Goal: Task Accomplishment & Management: Use online tool/utility

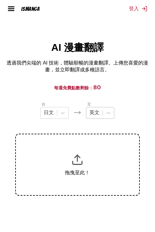
click at [92, 118] on div "英文" at bounding box center [94, 112] width 16 height 9
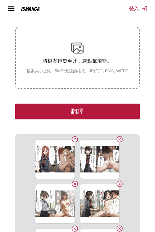
scroll to position [165, 0]
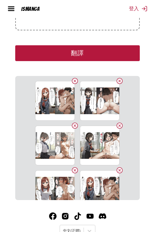
click at [102, 58] on button "翻譯" at bounding box center [77, 53] width 124 height 16
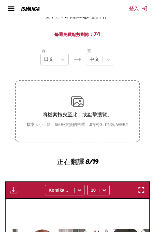
scroll to position [22, 0]
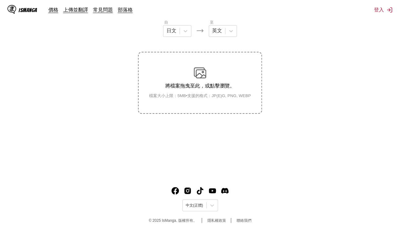
click at [373, 13] on div "IsManga 價格 上傳並翻譯 常見問題 部落格 登入 價格 上傳並翻譯 常見問題 部落格" at bounding box center [200, 10] width 400 height 20
click at [375, 11] on button "登入" at bounding box center [383, 10] width 19 height 7
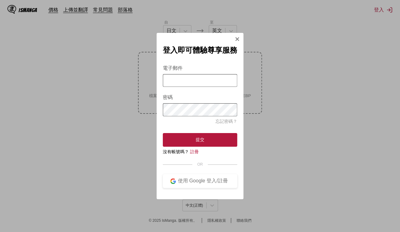
click at [187, 82] on input "電子郵件" at bounding box center [200, 80] width 74 height 13
click at [175, 177] on button "使用 Google 登入/註冊" at bounding box center [200, 181] width 74 height 14
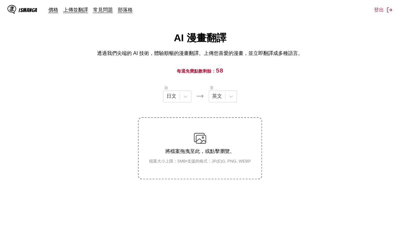
click at [282, 97] on section "自 日文 至 英文 將檔案拖曳至此，或點擊瀏覽。 檔案大小上限：5MB • 支援的格式：JP(E)G, PNG, WEBP" at bounding box center [200, 132] width 390 height 95
click at [318, 105] on section "自 日文 至 英文 將檔案拖曳至此，或點擊瀏覽。 檔案大小上限：5MB • 支援的格式：JP(E)G, PNG, WEBP" at bounding box center [200, 132] width 390 height 95
drag, startPoint x: 269, startPoint y: 38, endPoint x: 269, endPoint y: 42, distance: 3.4
click at [269, 38] on div "AI 漫畫翻譯 透過我們尖端的 AI 技術，體驗順暢的漫畫翻譯。上傳您喜愛的漫畫，並立即翻譯成多種語言。" at bounding box center [200, 43] width 390 height 25
click at [256, 50] on p "透過我們尖端的 AI 技術，體驗順暢的漫畫翻譯。上傳您喜愛的漫畫，並立即翻譯成多種語言。" at bounding box center [200, 53] width 206 height 7
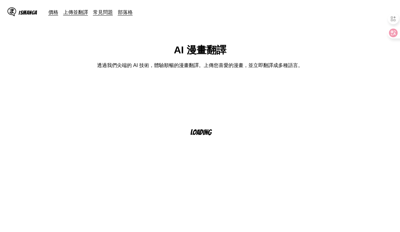
scroll to position [10, 0]
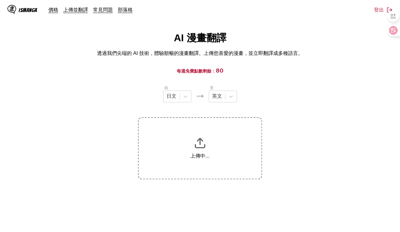
click at [222, 104] on div "自 日文 至 英文 上傳中..." at bounding box center [200, 132] width 124 height 95
click at [221, 97] on div at bounding box center [217, 96] width 10 height 7
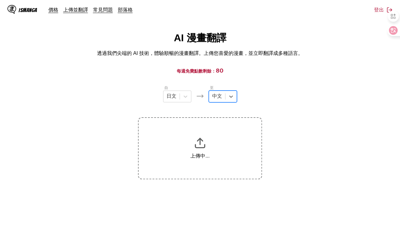
click at [105, 98] on section "自 日文 至 option 中文, selected. 中文 上傳中..." at bounding box center [200, 132] width 390 height 95
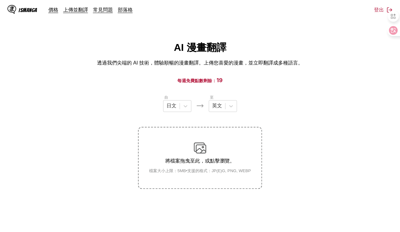
drag, startPoint x: 108, startPoint y: 115, endPoint x: 111, endPoint y: 99, distance: 16.8
click at [108, 115] on section "自 日文 至 英文 將檔案拖曳至此，或點擊瀏覽。 檔案大小上限：5MB • 支援的格式：JP(E)G, PNG, WEBP" at bounding box center [200, 141] width 390 height 95
click at [352, 86] on main "AI 漫畫翻譯 透過我們尖端的 AI 技術，體驗順暢的漫畫翻譯。上傳您喜愛的漫畫，並立即翻譯成多種語言。 每週免費點數剩餘： 80 自 日文 至 英文 將檔案…" at bounding box center [200, 145] width 400 height 209
click at [365, 51] on div "AI 漫畫翻譯 透過我們尖端的 AI 技術，體驗順暢的漫畫翻譯。上傳您喜愛的漫畫，並立即翻譯成多種語言。" at bounding box center [200, 53] width 390 height 25
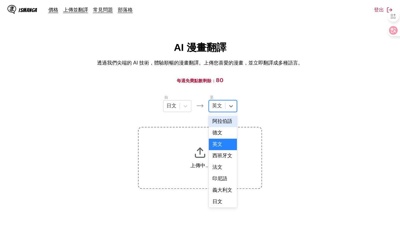
click at [217, 108] on div at bounding box center [217, 106] width 10 height 7
click at [284, 110] on section "自 日文 至 17 results available. Use Up and Down to choose options, press Enter to …" at bounding box center [200, 141] width 390 height 95
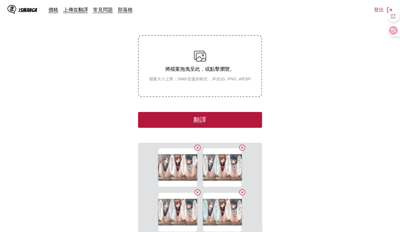
scroll to position [75, 0]
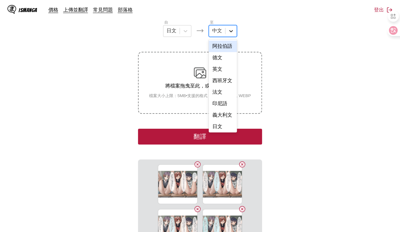
click at [232, 34] on icon at bounding box center [231, 31] width 6 height 6
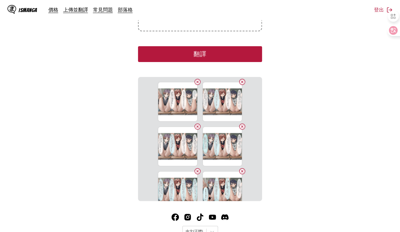
click at [229, 57] on button "翻譯" at bounding box center [200, 54] width 124 height 16
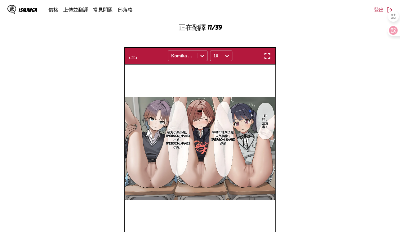
click at [357, 73] on section "自 日文 至 中文 將檔案拖曳至此，或點擊瀏覽。 檔案大小上限：5MB • 支援的格式：JP(E)G, PNG, WEBP 正在翻譯 11/39 等待翻譯完成…" at bounding box center [200, 81] width 390 height 336
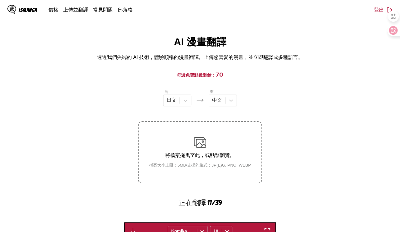
scroll to position [0, 0]
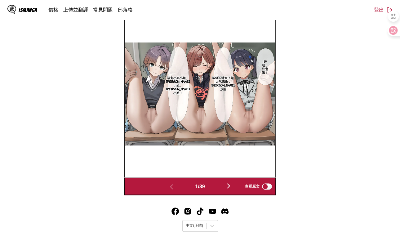
scroll to position [413, 0]
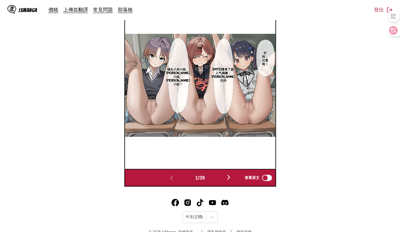
click at [231, 180] on img "button" at bounding box center [228, 176] width 7 height 7
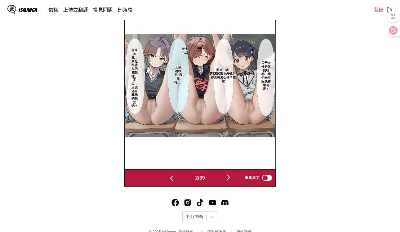
click at [231, 180] on img "button" at bounding box center [228, 176] width 7 height 7
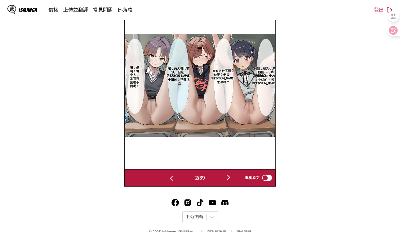
click at [231, 180] on img "button" at bounding box center [228, 176] width 7 height 7
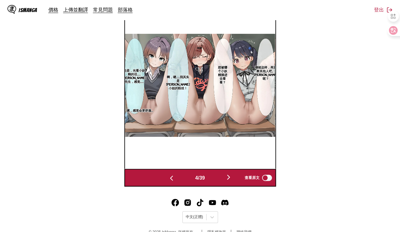
click at [231, 180] on img "button" at bounding box center [228, 176] width 7 height 7
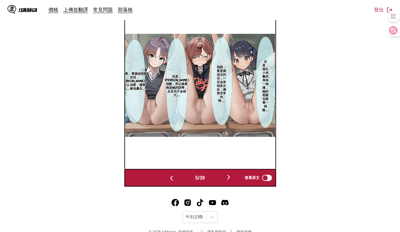
click at [231, 180] on img "button" at bounding box center [228, 176] width 7 height 7
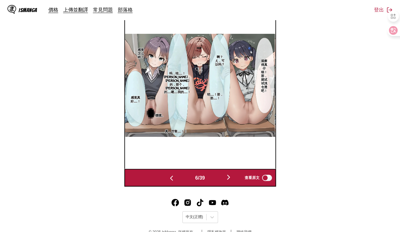
click at [231, 180] on img "button" at bounding box center [228, 176] width 7 height 7
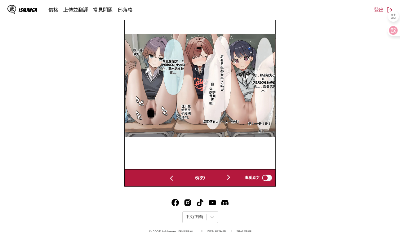
click at [231, 180] on img "button" at bounding box center [228, 176] width 7 height 7
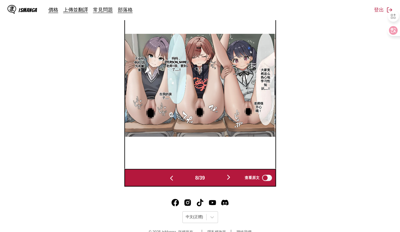
click at [231, 180] on img "button" at bounding box center [228, 176] width 7 height 7
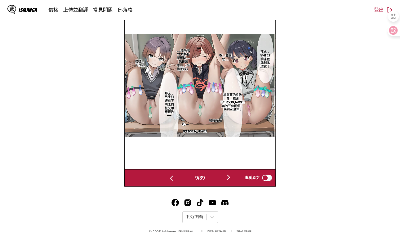
click at [231, 180] on img "button" at bounding box center [228, 176] width 7 height 7
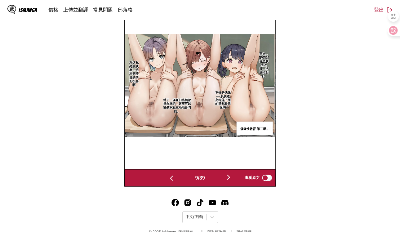
click at [231, 180] on img "button" at bounding box center [228, 176] width 7 height 7
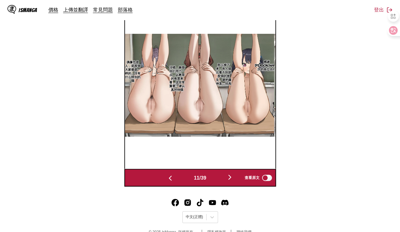
click at [231, 180] on img "button" at bounding box center [229, 176] width 7 height 7
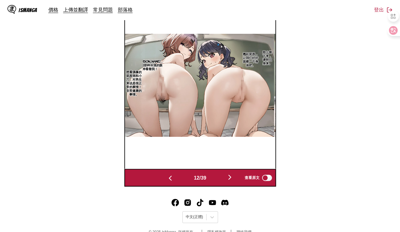
click at [231, 180] on img "button" at bounding box center [229, 176] width 7 height 7
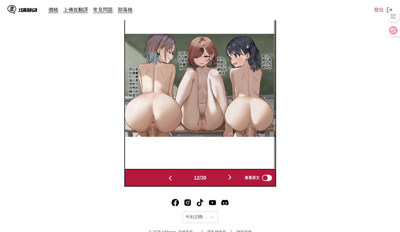
click at [231, 180] on img "button" at bounding box center [229, 176] width 7 height 7
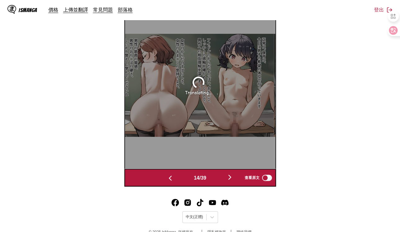
click at [231, 180] on img "button" at bounding box center [229, 176] width 7 height 7
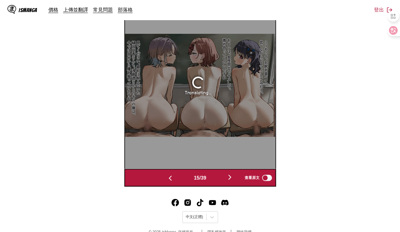
click at [231, 180] on img "button" at bounding box center [229, 176] width 7 height 7
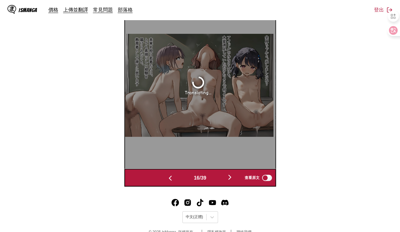
click at [231, 180] on img "button" at bounding box center [229, 176] width 7 height 7
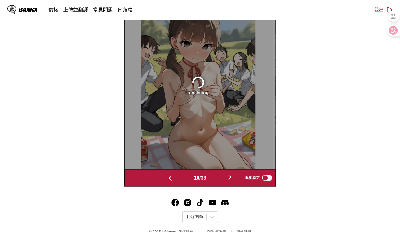
click at [231, 180] on img "button" at bounding box center [229, 176] width 7 height 7
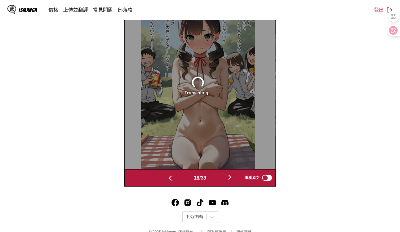
click at [231, 180] on img "button" at bounding box center [229, 176] width 7 height 7
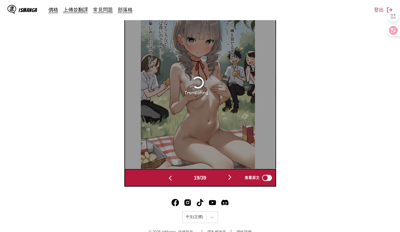
click at [231, 180] on img "button" at bounding box center [229, 176] width 7 height 7
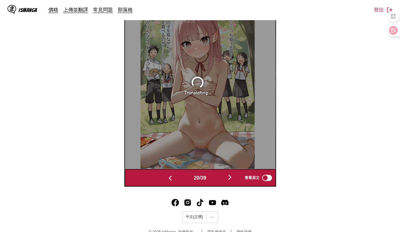
click at [231, 180] on img "button" at bounding box center [229, 176] width 7 height 7
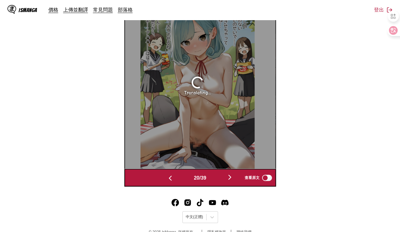
click at [231, 180] on img "button" at bounding box center [229, 176] width 7 height 7
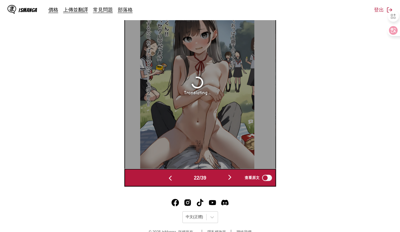
click at [231, 180] on img "button" at bounding box center [229, 176] width 7 height 7
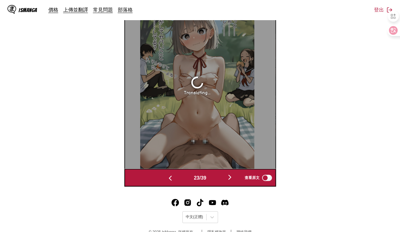
click at [231, 180] on img "button" at bounding box center [229, 176] width 7 height 7
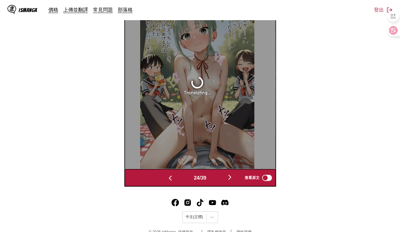
click at [231, 180] on img "button" at bounding box center [229, 176] width 7 height 7
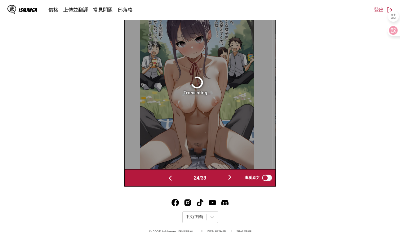
click at [231, 180] on img "button" at bounding box center [229, 176] width 7 height 7
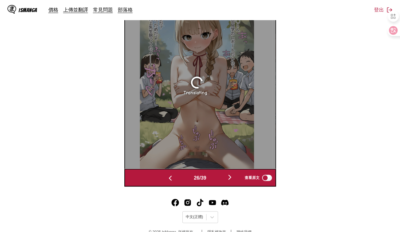
click at [231, 180] on img "button" at bounding box center [229, 176] width 7 height 7
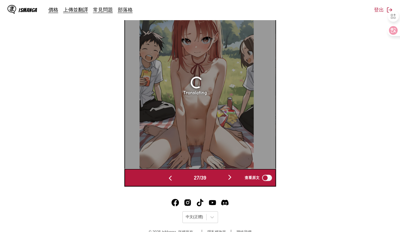
click at [231, 180] on img "button" at bounding box center [229, 176] width 7 height 7
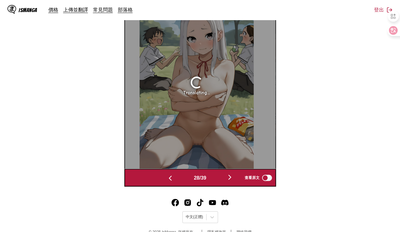
click at [231, 180] on img "button" at bounding box center [229, 176] width 7 height 7
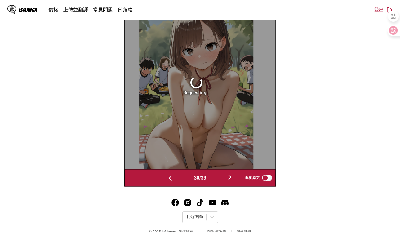
click at [231, 180] on img "button" at bounding box center [229, 176] width 7 height 7
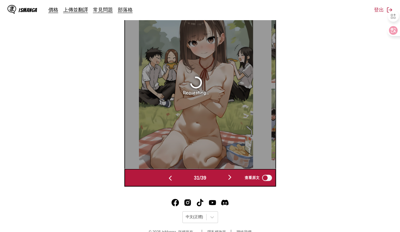
click at [231, 180] on img "button" at bounding box center [229, 176] width 7 height 7
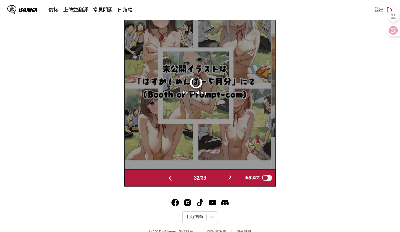
click at [231, 180] on img "button" at bounding box center [229, 176] width 7 height 7
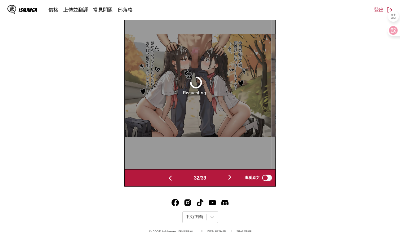
click at [231, 180] on img "button" at bounding box center [229, 176] width 7 height 7
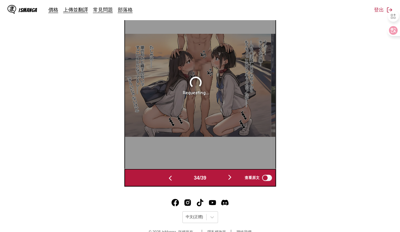
click at [231, 180] on img "button" at bounding box center [229, 176] width 7 height 7
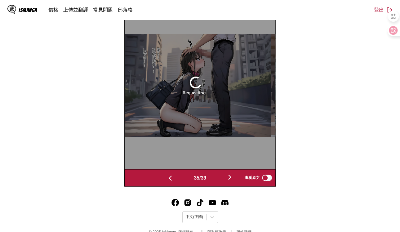
click at [231, 180] on img "button" at bounding box center [229, 176] width 7 height 7
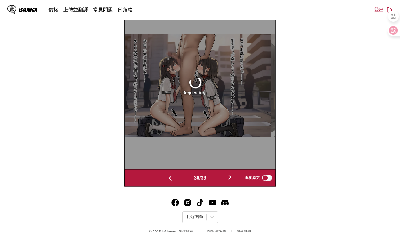
click at [231, 180] on img "button" at bounding box center [229, 176] width 7 height 7
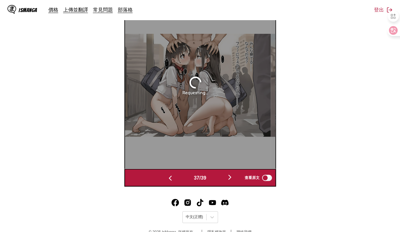
click at [231, 180] on img "button" at bounding box center [229, 176] width 7 height 7
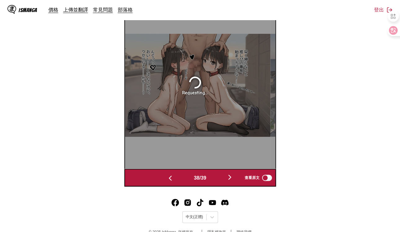
click at [231, 180] on img "button" at bounding box center [229, 176] width 7 height 7
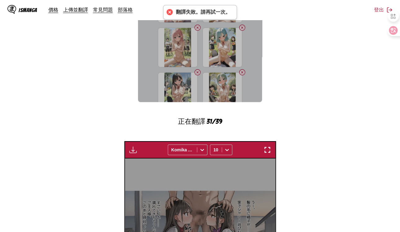
scroll to position [248, 0]
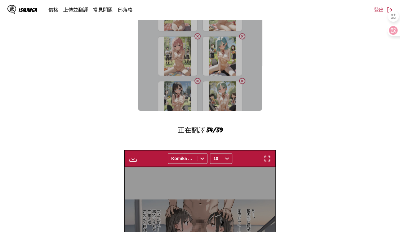
click at [299, 101] on section "自 日文 至 中文 將檔案拖曳至此，或點擊瀏覽。 檔案大小上限：5MB • 支援的格式：JP(E)G, PNG, WEBP 翻譯 Picnic_2.jpg P…" at bounding box center [200, 99] width 390 height 506
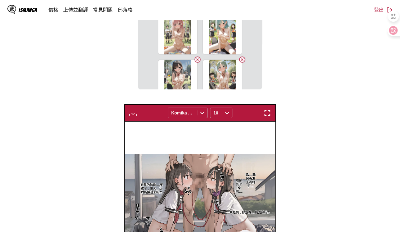
scroll to position [331, 0]
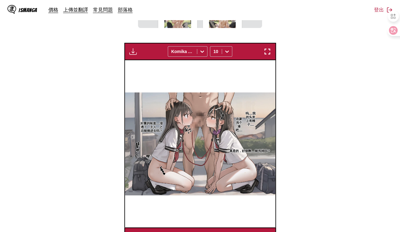
click at [131, 50] on img "button" at bounding box center [132, 51] width 7 height 7
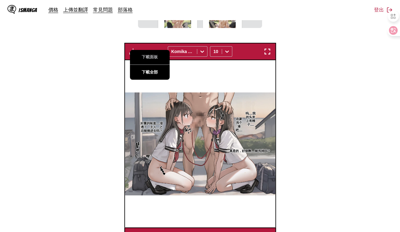
click at [149, 73] on button "下載全部" at bounding box center [150, 72] width 40 height 15
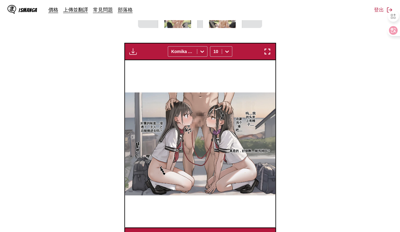
click at [311, 88] on section "自 日文 至 中文 將檔案拖曳至此，或點擊瀏覽。 檔案大小上限：5MB • 支援的格式：JP(E)G, PNG, WEBP 翻譯 Picnic_2.jpg P…" at bounding box center [200, 4] width 390 height 481
click at [134, 49] on img "button" at bounding box center [132, 51] width 7 height 7
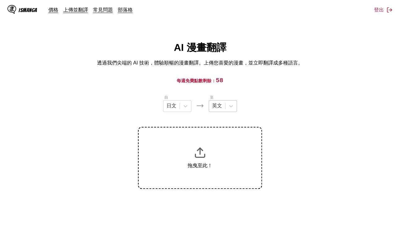
click at [216, 109] on div at bounding box center [217, 106] width 10 height 7
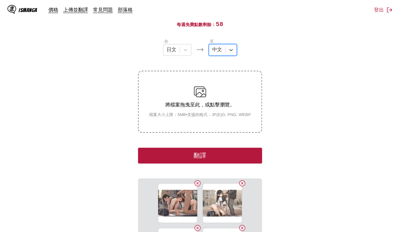
scroll to position [75, 0]
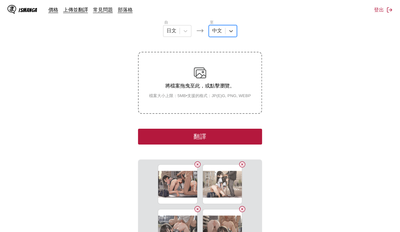
click at [221, 133] on button "翻譯" at bounding box center [200, 137] width 124 height 16
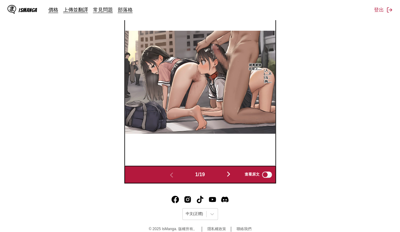
scroll to position [256, 0]
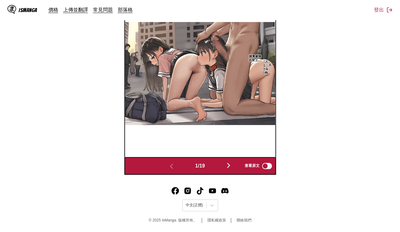
click at [232, 167] on img "button" at bounding box center [228, 165] width 7 height 7
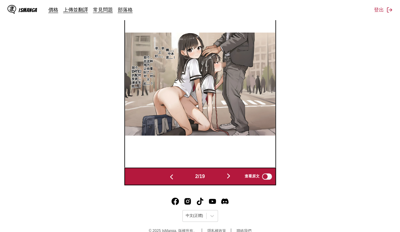
click at [232, 172] on img "button" at bounding box center [228, 175] width 7 height 7
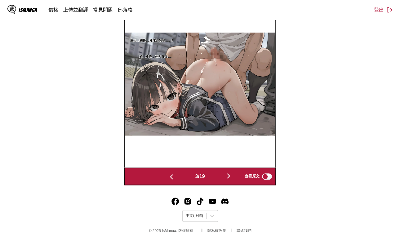
click at [232, 172] on img "button" at bounding box center [228, 175] width 7 height 7
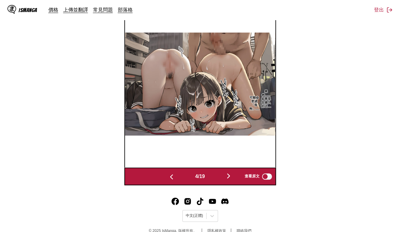
click at [232, 172] on img "button" at bounding box center [228, 175] width 7 height 7
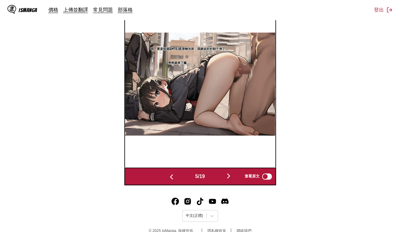
click at [232, 172] on img "button" at bounding box center [228, 175] width 7 height 7
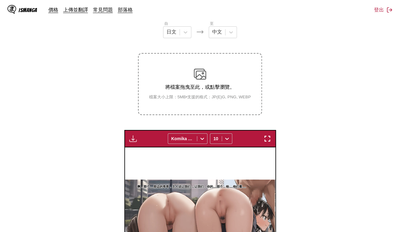
scroll to position [82, 0]
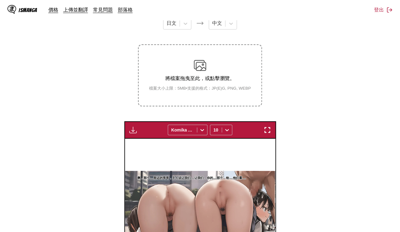
click at [130, 130] on img "button" at bounding box center [132, 129] width 7 height 7
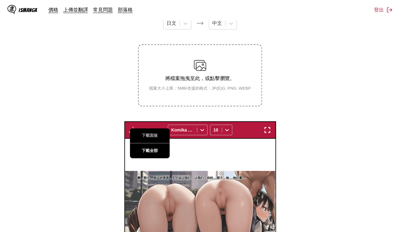
click at [146, 150] on button "下載全部" at bounding box center [150, 150] width 40 height 15
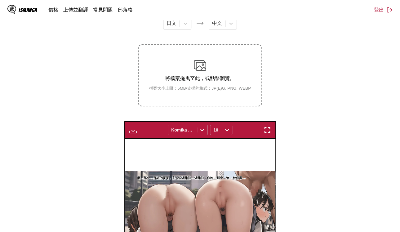
click at [303, 60] on section "自 日文 至 中文 將檔案拖曳至此，或點擊瀏覽。 檔案大小上限：5MB • 支援的格式：JP(E)G, PNG, WEBP 下載面板 下載全部 Komika …" at bounding box center [200, 168] width 390 height 312
drag, startPoint x: 122, startPoint y: 100, endPoint x: 132, endPoint y: 130, distance: 31.4
click at [122, 101] on section "自 日文 至 中文 將檔案拖曳至此，或點擊瀏覽。 檔案大小上限：5MB • 支援的格式：JP(E)G, PNG, WEBP 下載面板 下載全部 Komika …" at bounding box center [200, 168] width 390 height 312
click at [132, 128] on img "button" at bounding box center [132, 129] width 7 height 7
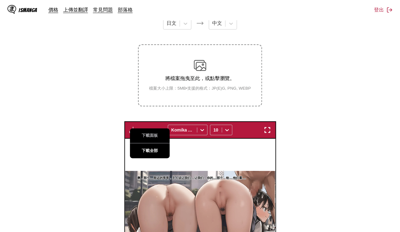
click at [143, 146] on button "下載全部" at bounding box center [150, 150] width 40 height 15
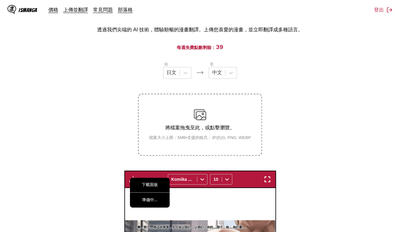
scroll to position [0, 0]
